Goal: Information Seeking & Learning: Learn about a topic

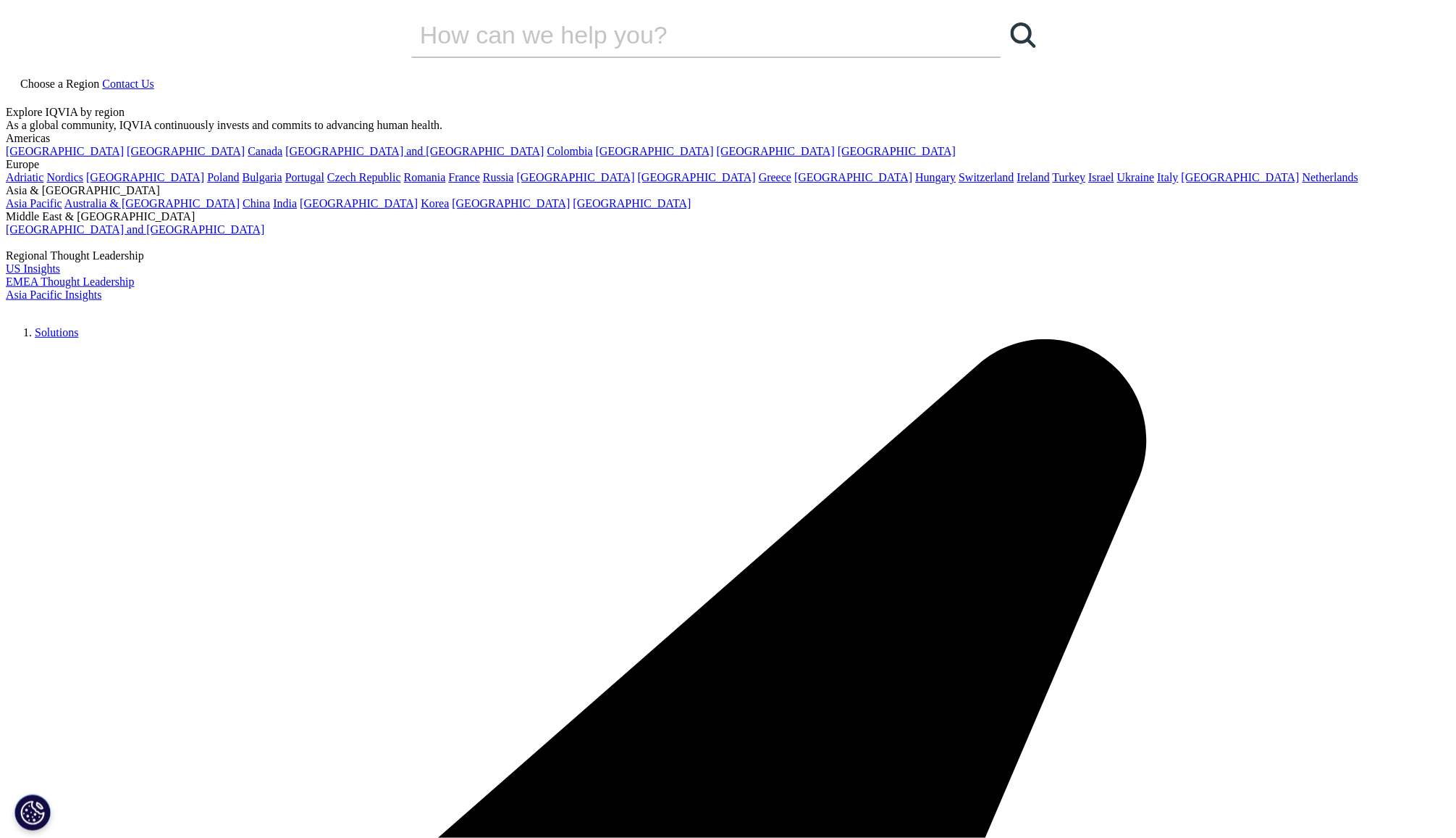
click at [102, 77] on icon at bounding box center [102, 83] width 0 height 13
click at [794, 183] on link "Spain" at bounding box center [853, 177] width 118 height 13
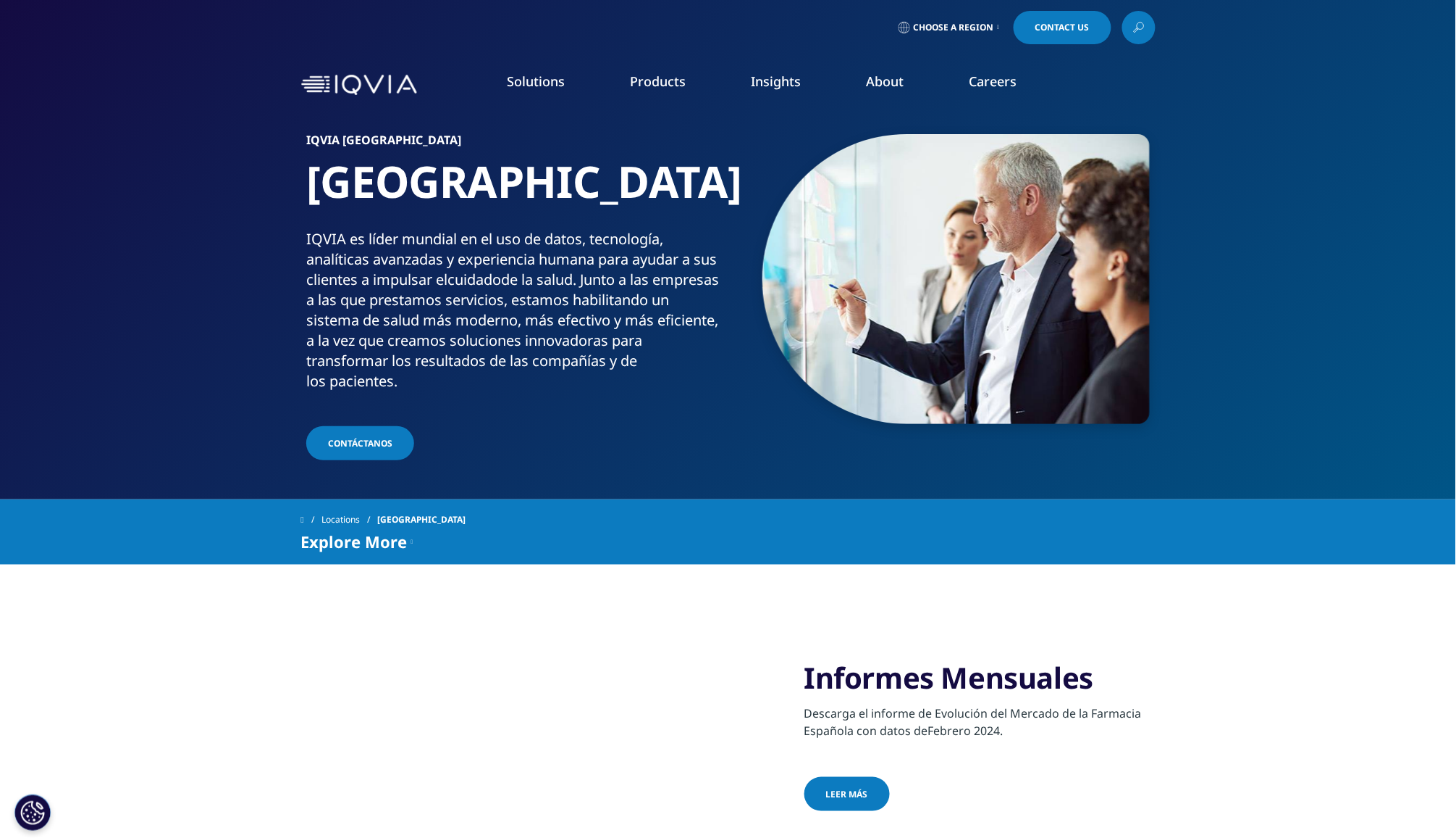
click at [998, 30] on icon at bounding box center [999, 27] width 2 height 6
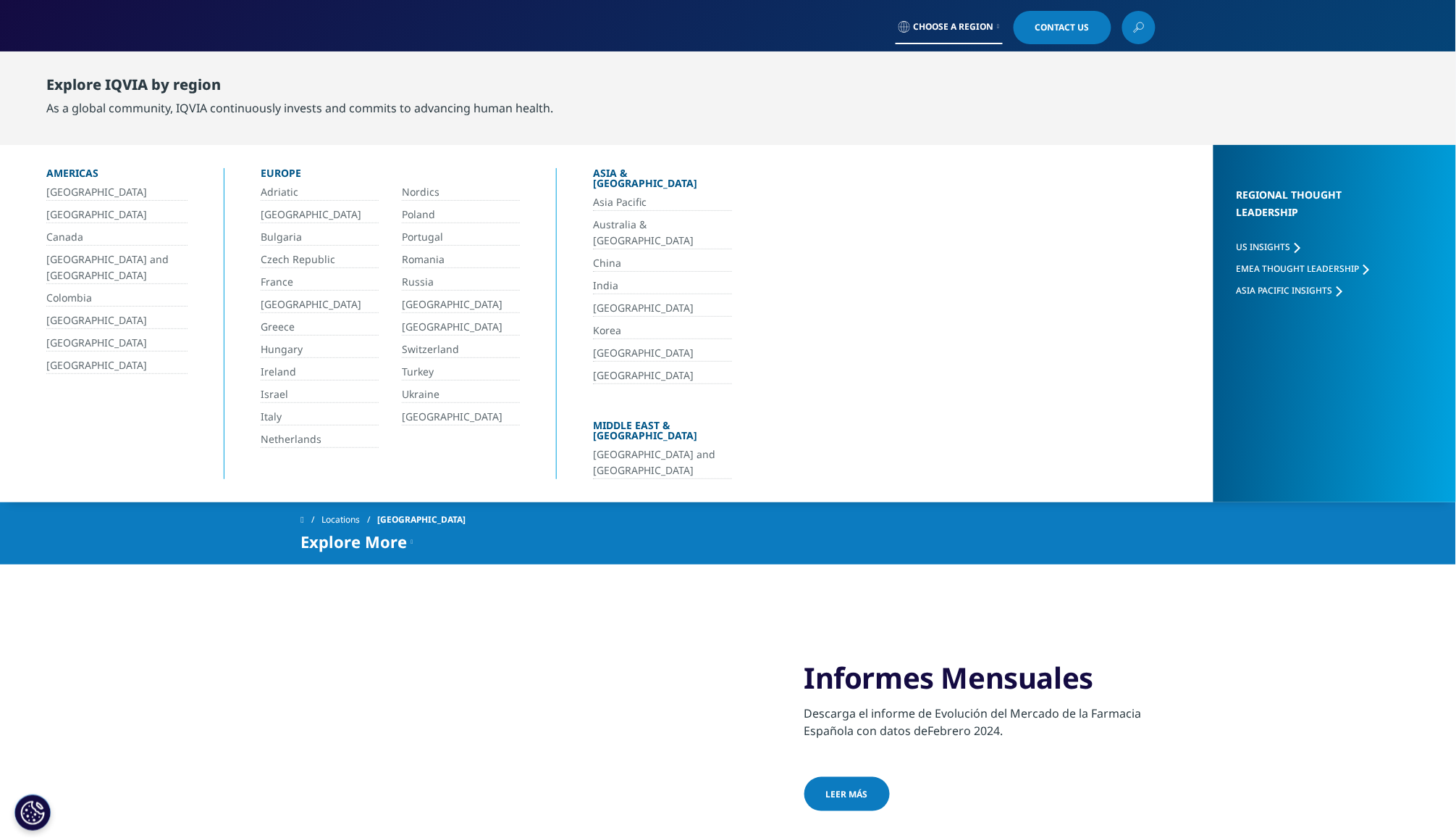
click at [428, 322] on link "España" at bounding box center [460, 327] width 118 height 16
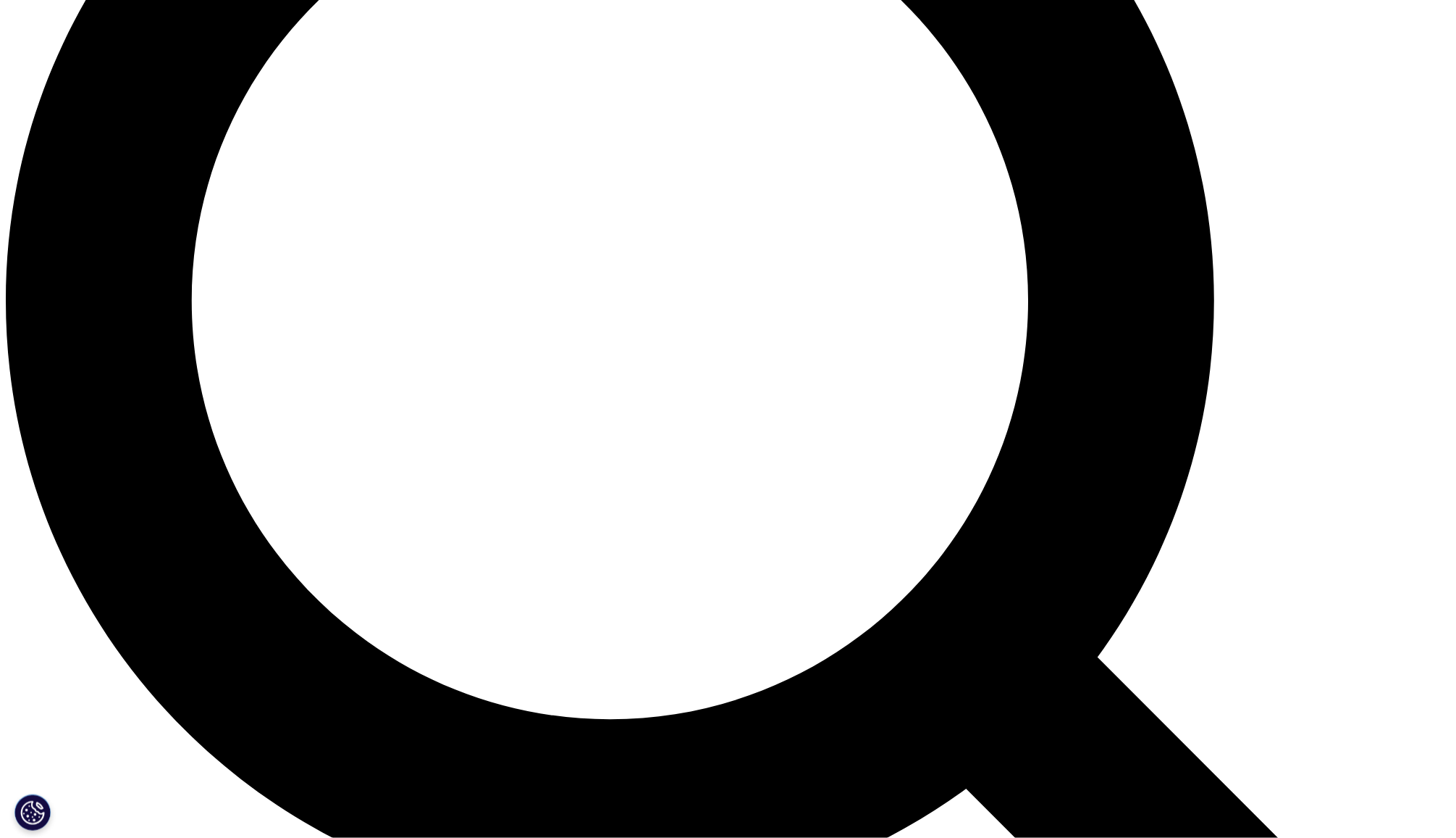
scroll to position [1773, 0]
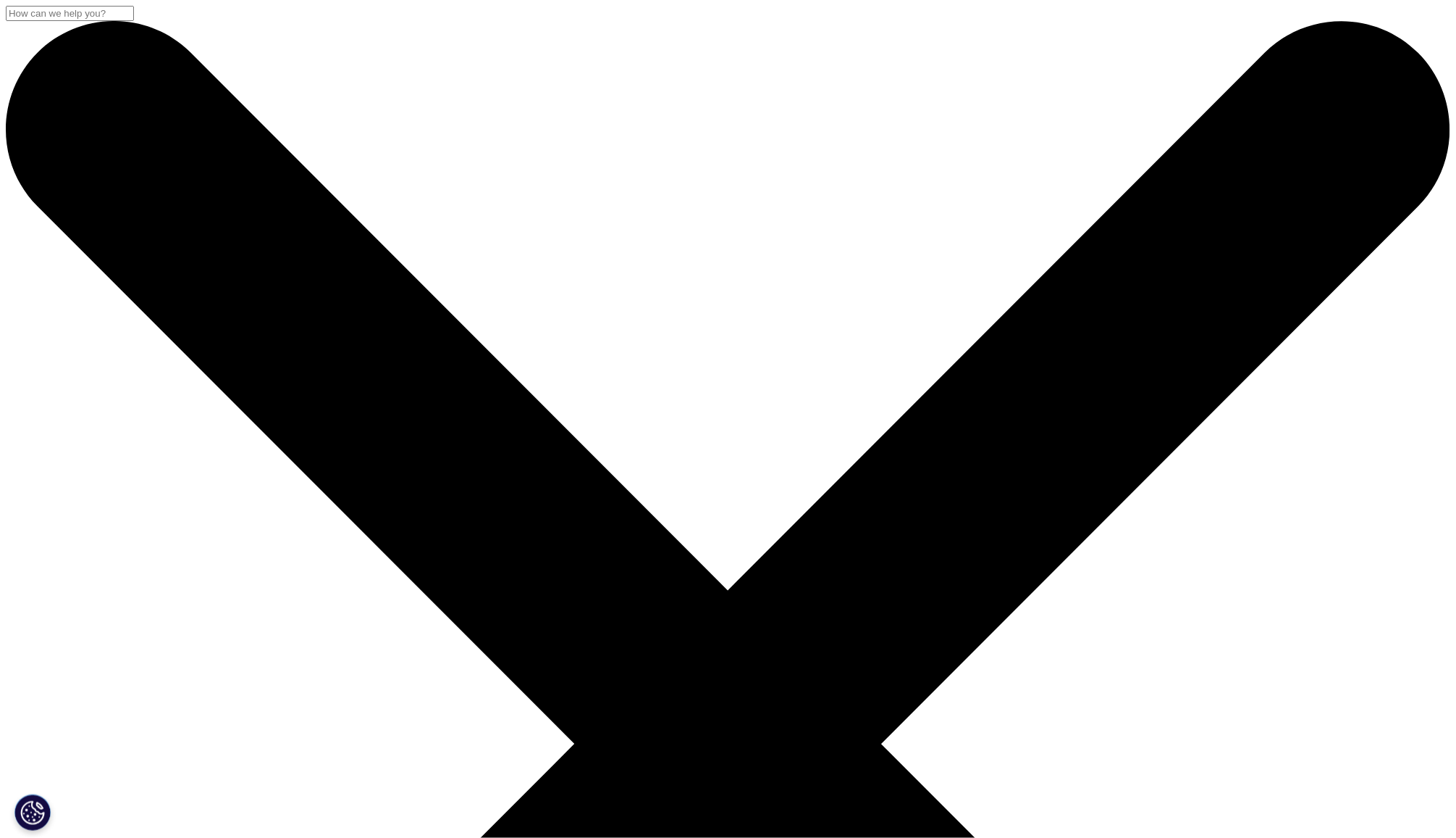
scroll to position [0, 0]
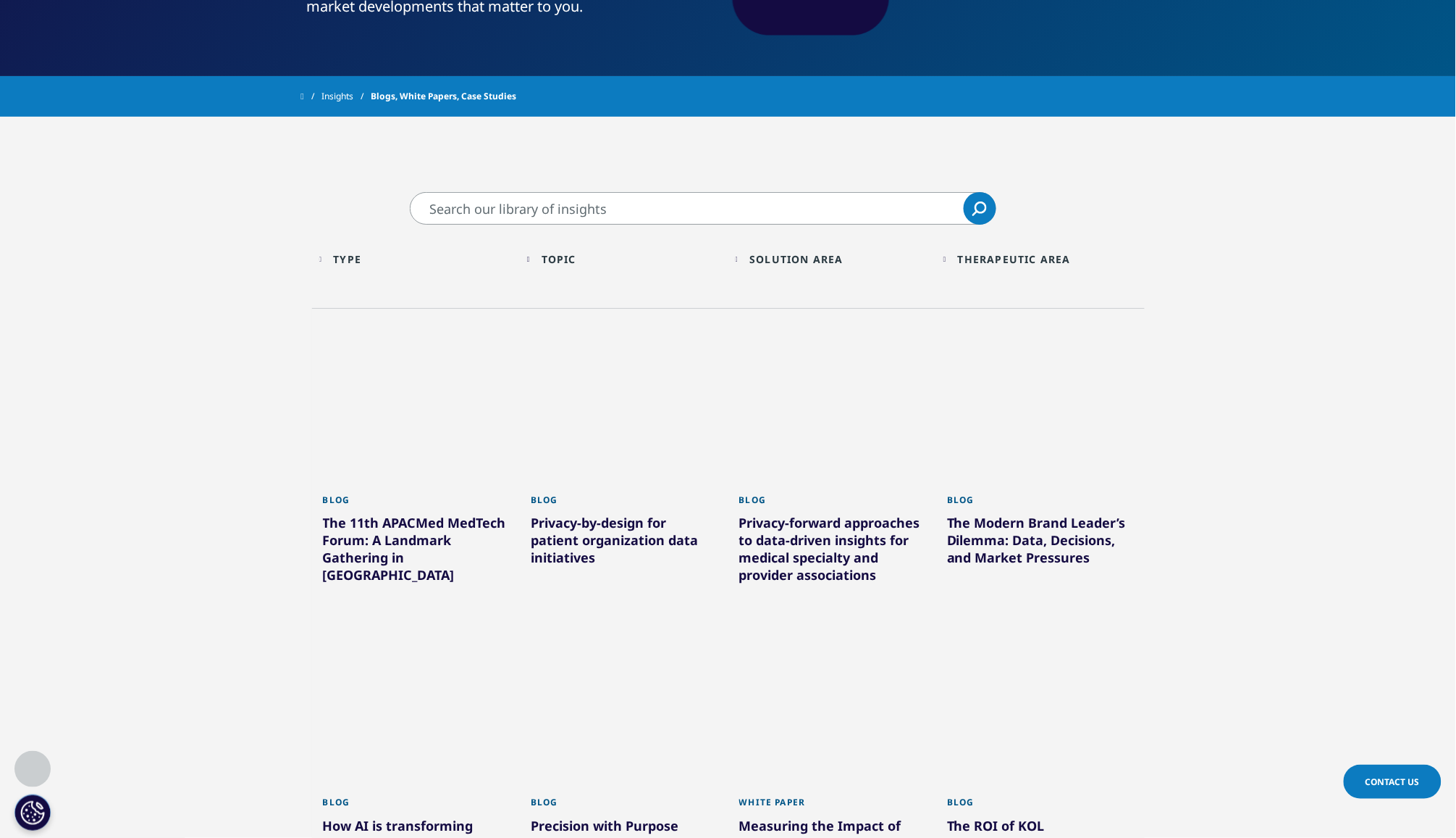
scroll to position [461, 0]
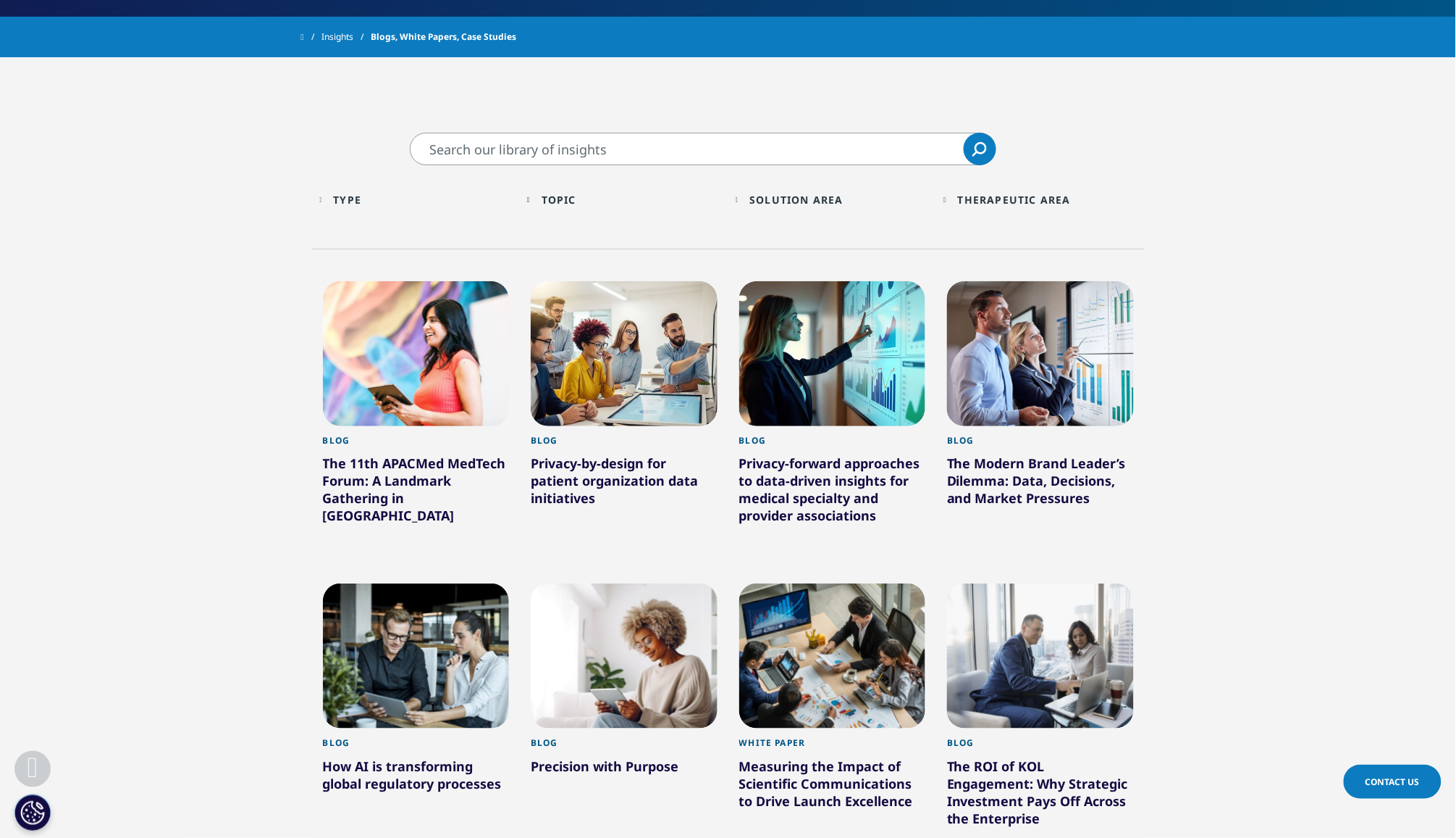
click at [360, 195] on div "Type" at bounding box center [347, 199] width 28 height 14
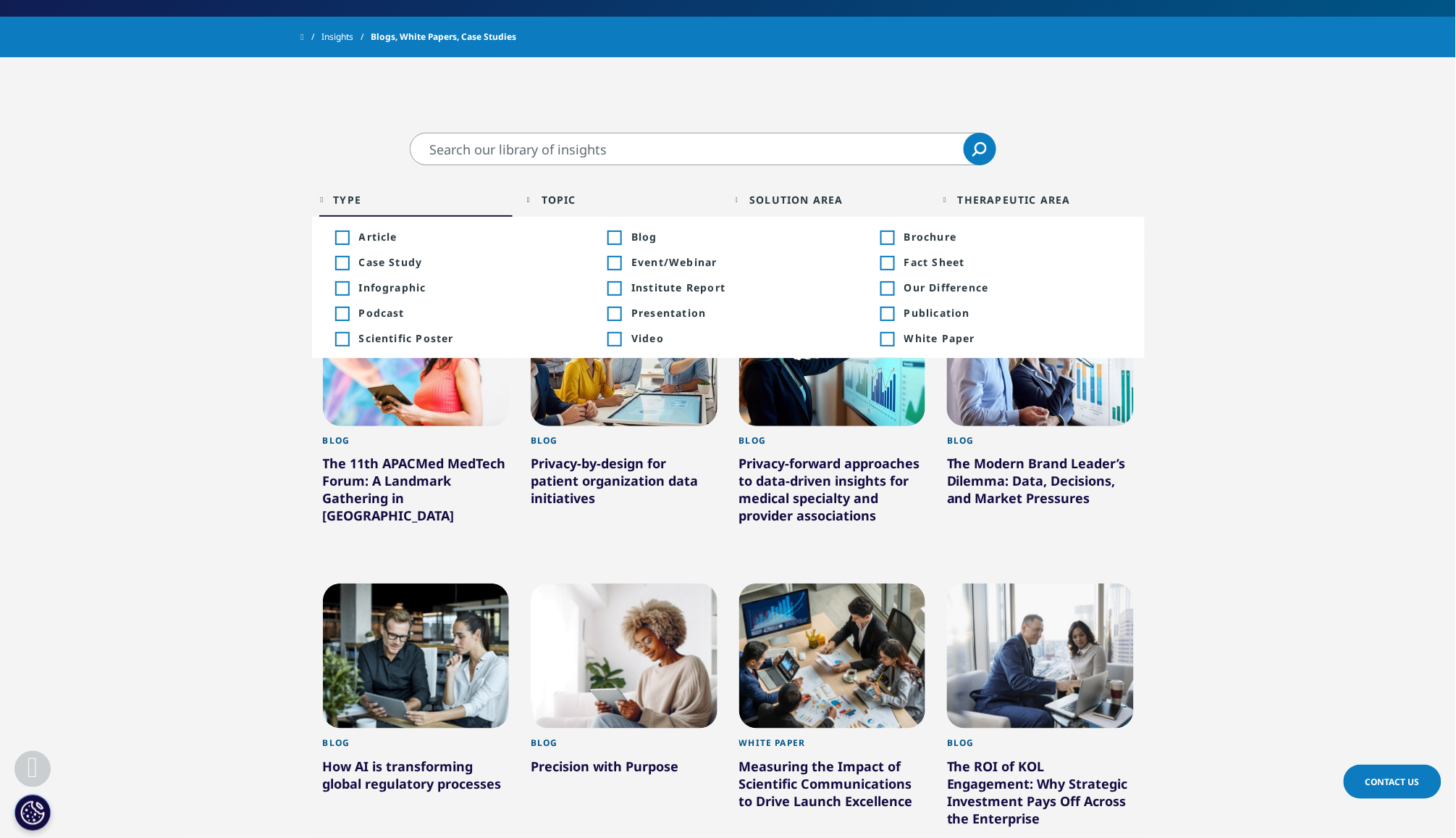
click at [569, 199] on div "Topic" at bounding box center [559, 199] width 35 height 14
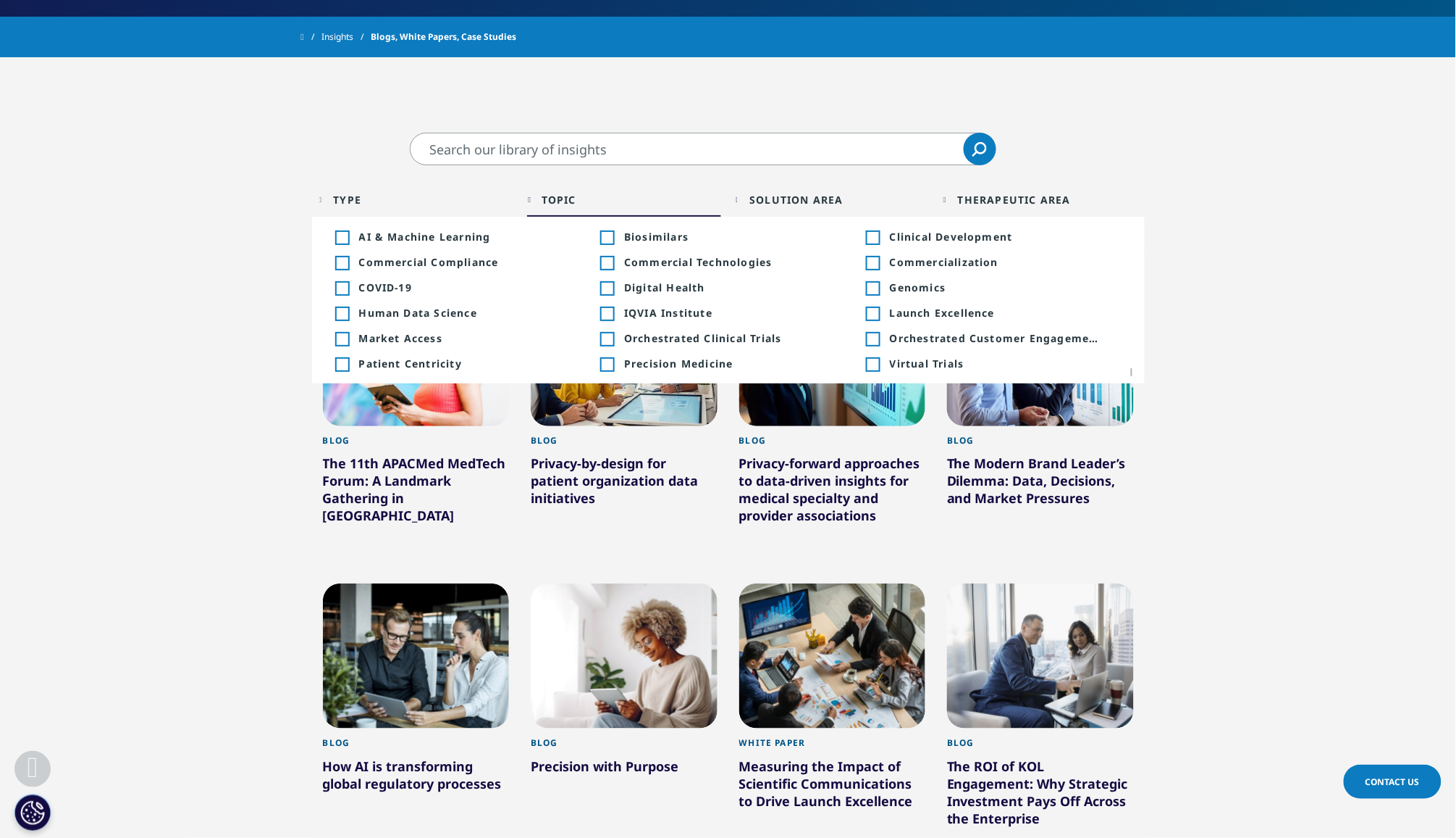
click at [340, 239] on div "Toggle" at bounding box center [342, 238] width 13 height 13
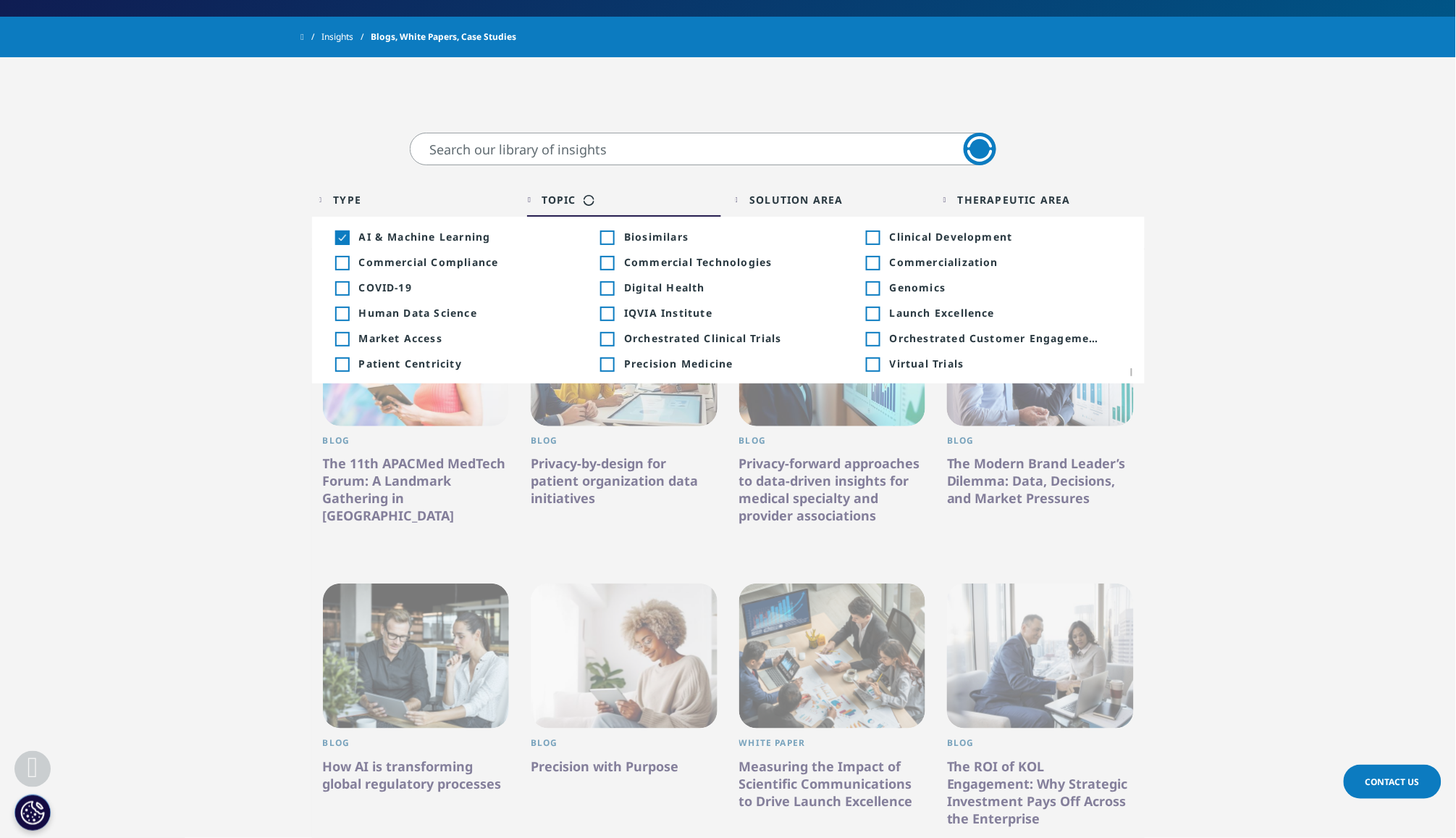
scroll to position [461, 0]
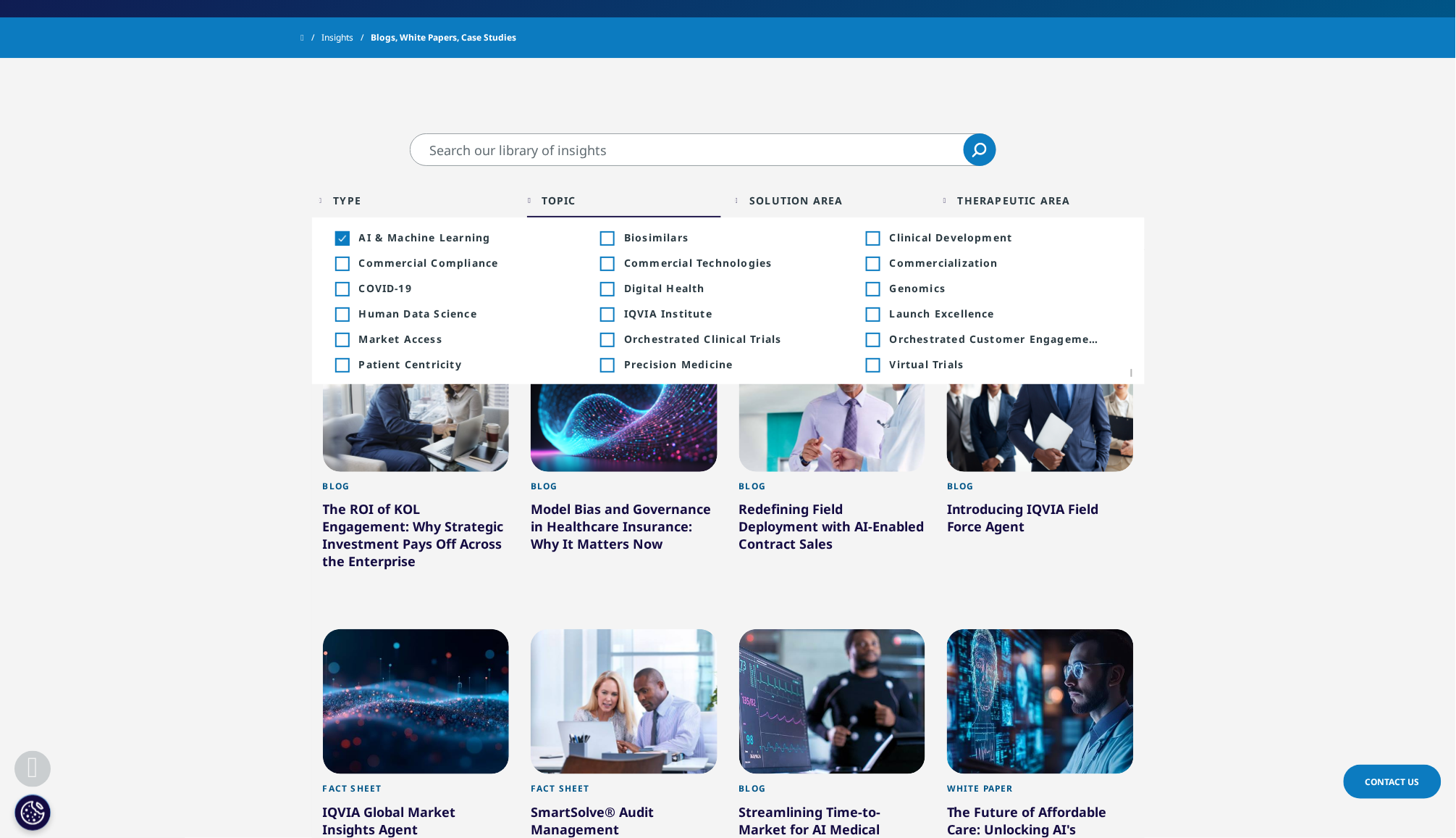
click at [745, 204] on div "Solution Area Loading Clear Or/And Operator" at bounding box center [832, 201] width 194 height 34
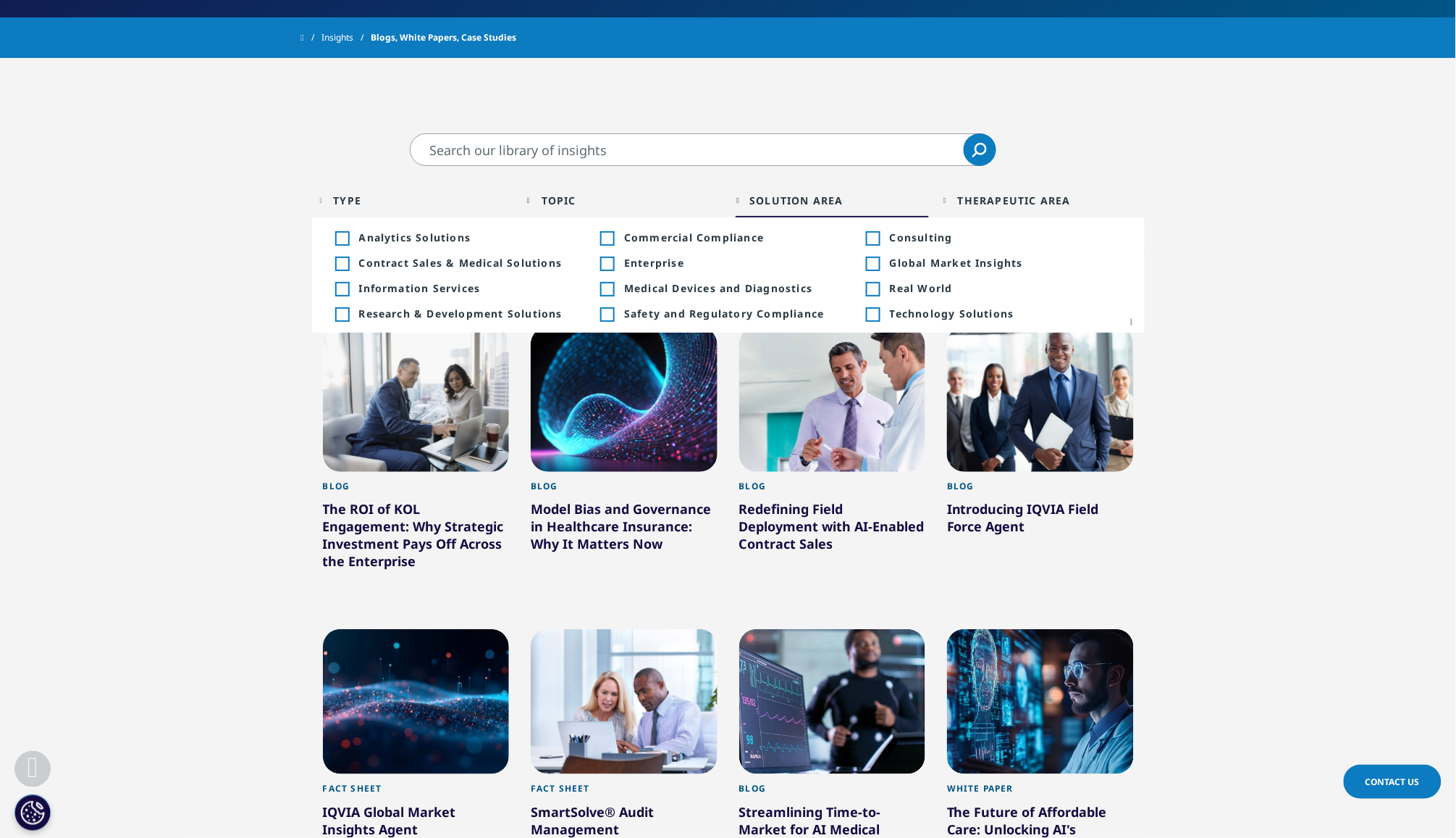
click at [345, 313] on div "Toggle" at bounding box center [342, 315] width 13 height 13
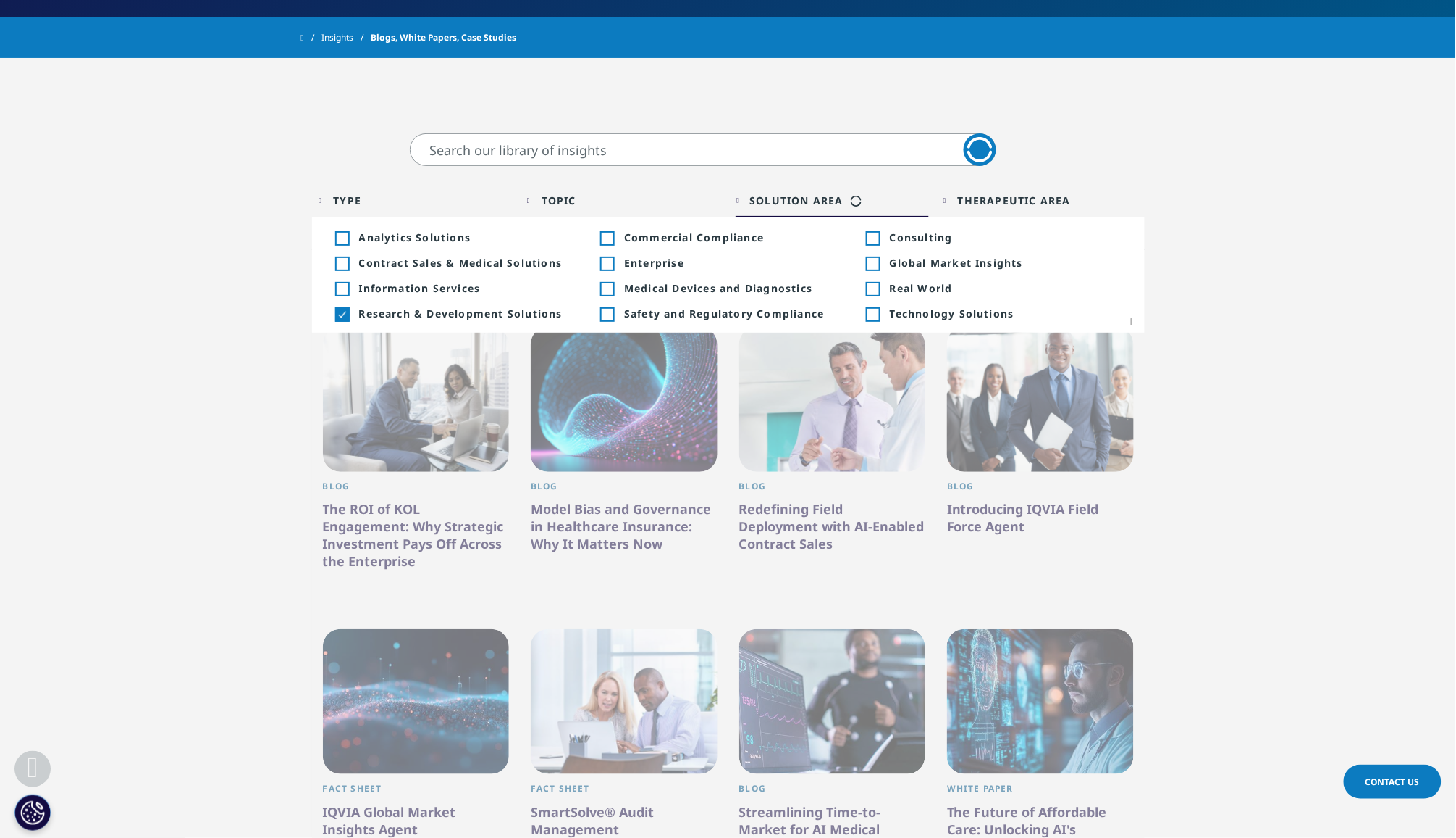
scroll to position [460, 0]
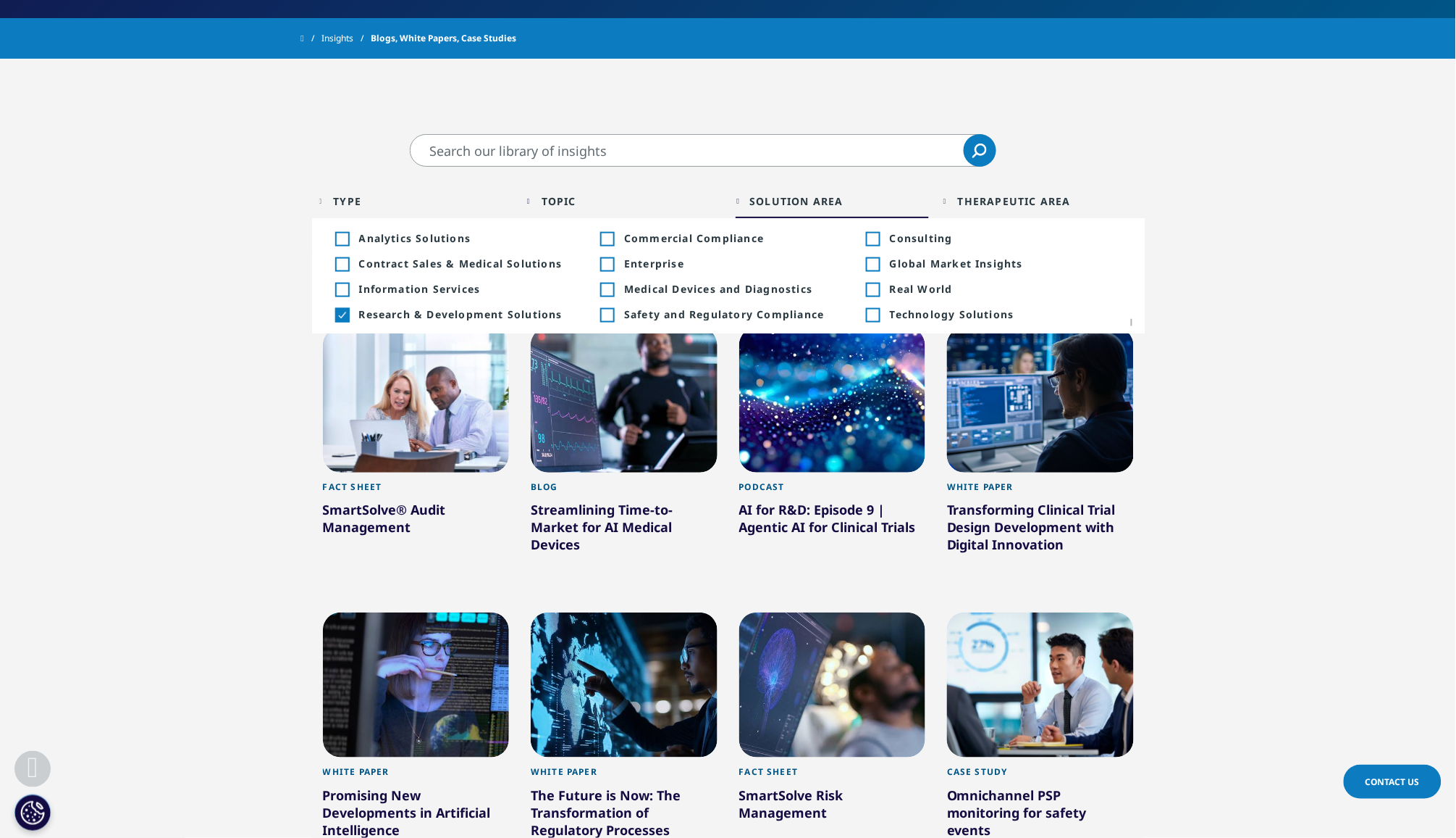
click at [955, 202] on div "Therapeutic Area Loading Clear Or/And Operator" at bounding box center [1040, 201] width 194 height 34
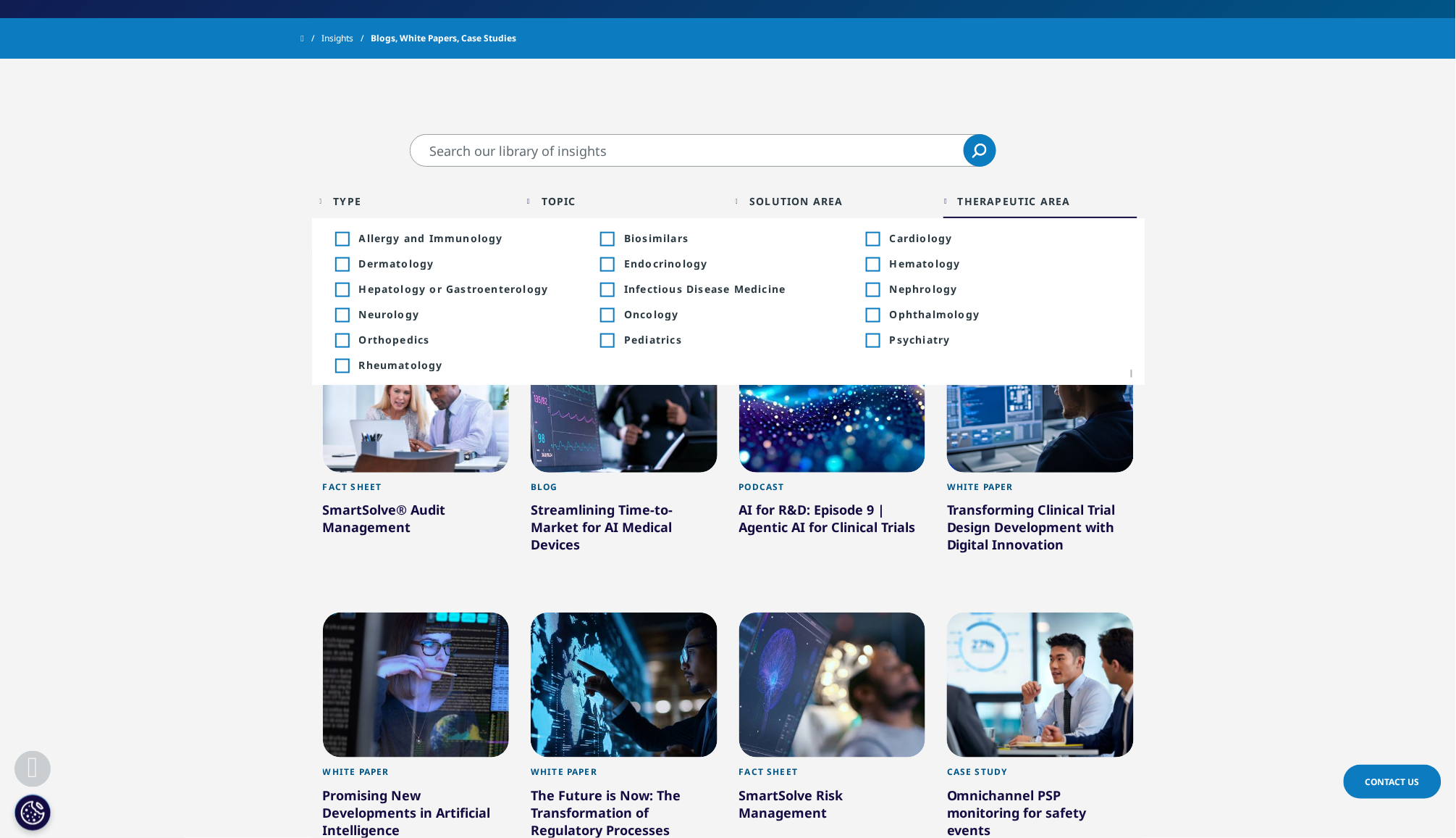
click at [955, 202] on div "Therapeutic Area Loading Clear Or/And Operator" at bounding box center [1040, 201] width 194 height 34
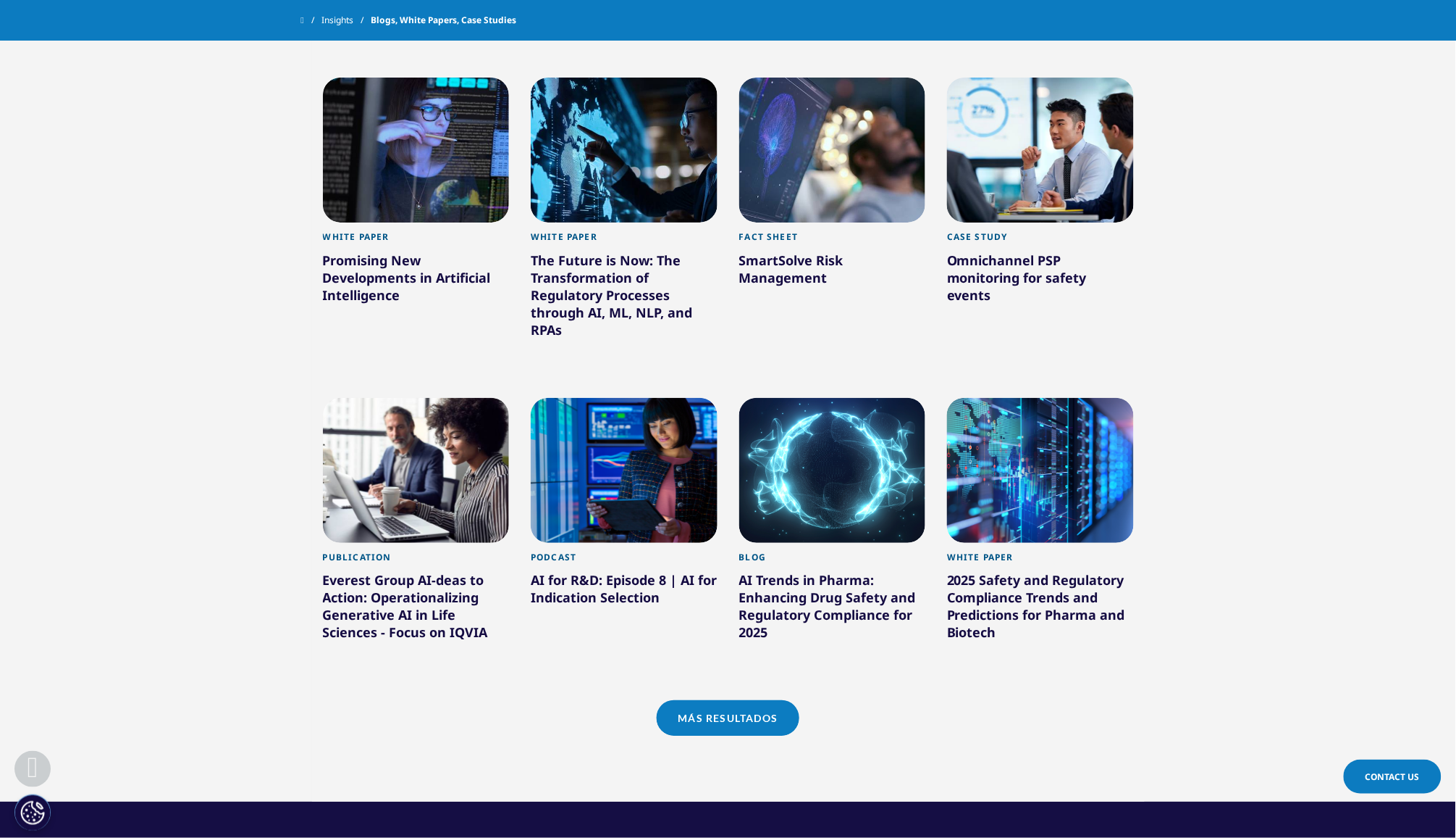
scroll to position [958, 0]
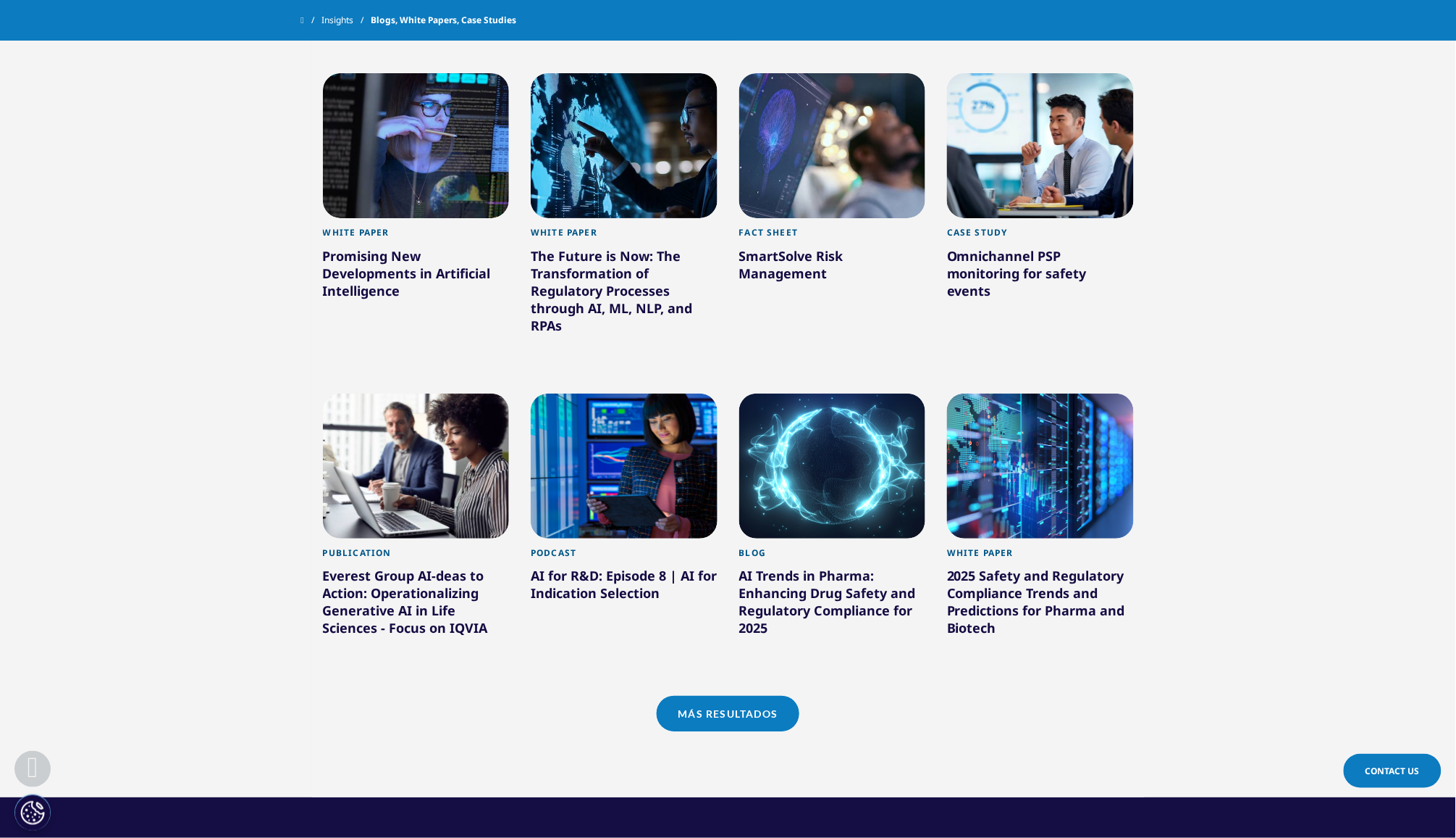
click at [399, 266] on div "Promising New Developments in Artificial Intelligence" at bounding box center [417, 276] width 187 height 58
